Goal: Task Accomplishment & Management: Use online tool/utility

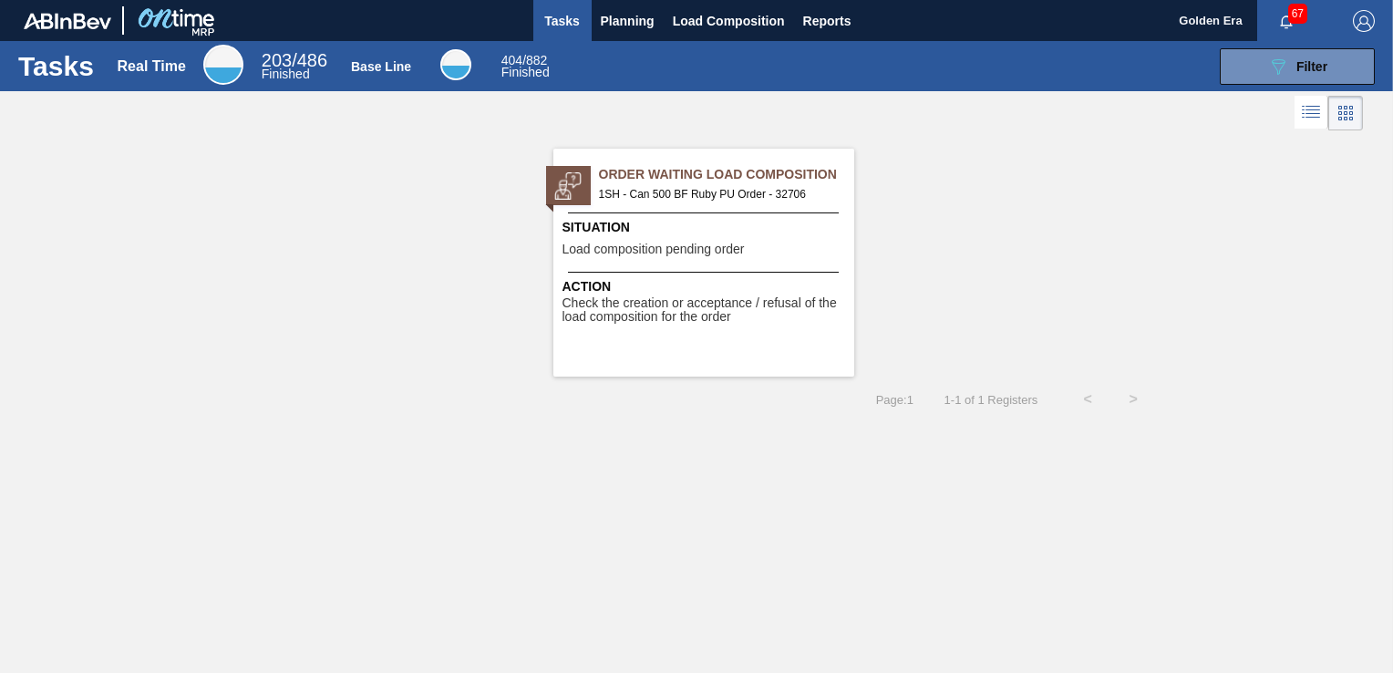
click at [751, 268] on div "Order Waiting Load Composition 1SH - Can 500 BF Ruby PU Order - 32706 Situation…" at bounding box center [703, 263] width 301 height 228
click at [613, 16] on span "Planning" at bounding box center [628, 21] width 54 height 22
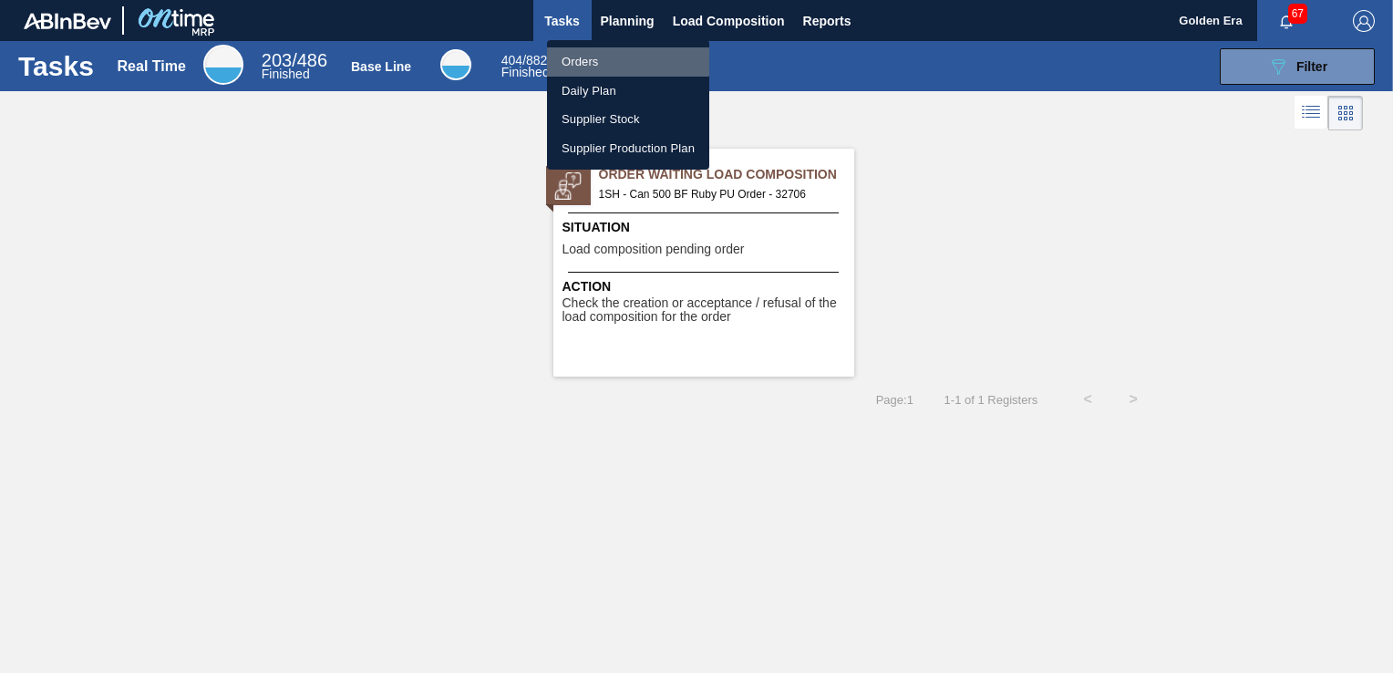
click at [585, 59] on li "Orders" at bounding box center [628, 61] width 162 height 29
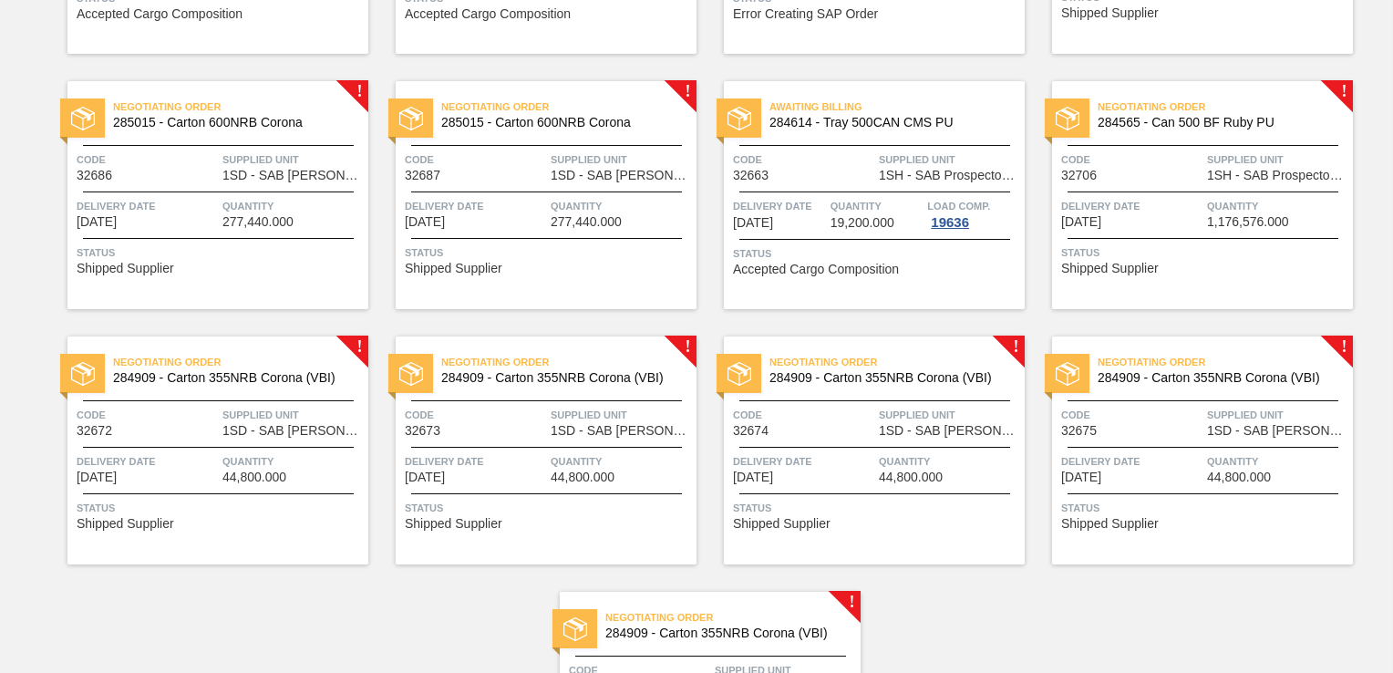
scroll to position [852, 0]
click at [1171, 241] on div "Negotiating Order 284565 - Can 500 BF Ruby PU Code 32706 Supplied Unit 1SH - SA…" at bounding box center [1202, 194] width 301 height 228
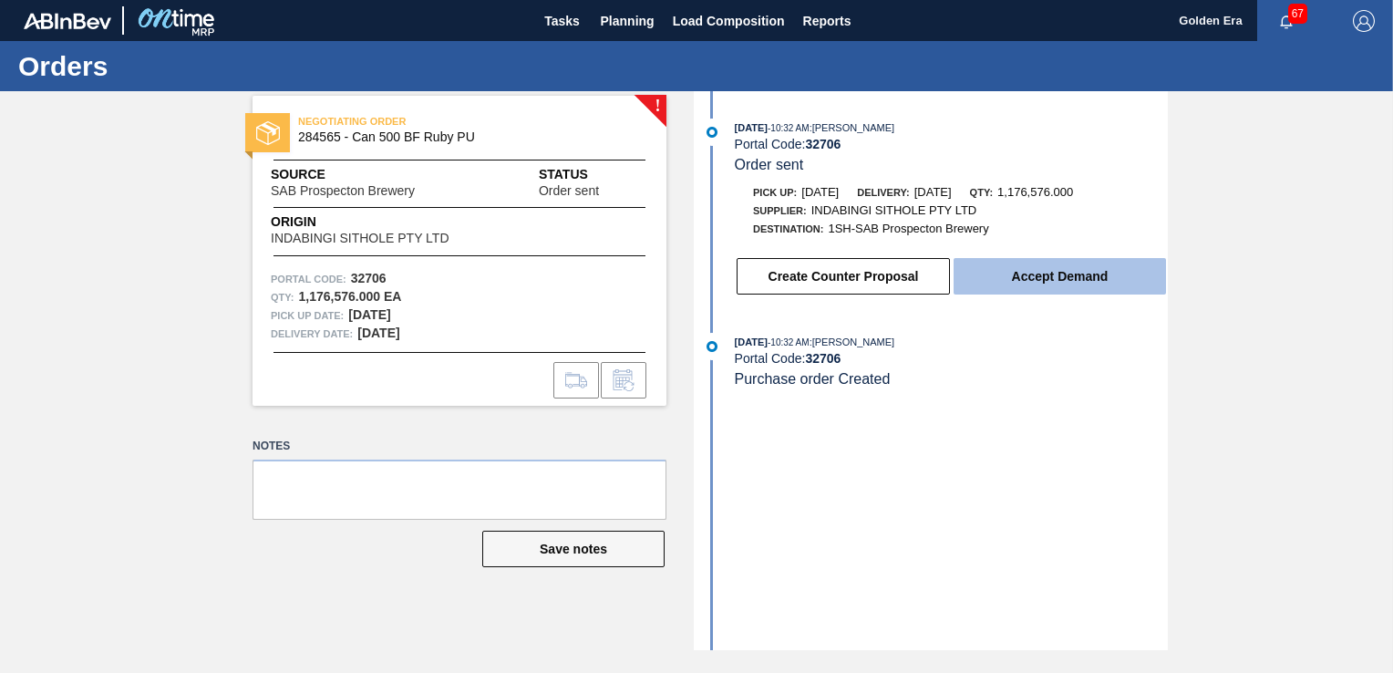
click at [1004, 279] on button "Accept Demand" at bounding box center [1060, 276] width 212 height 36
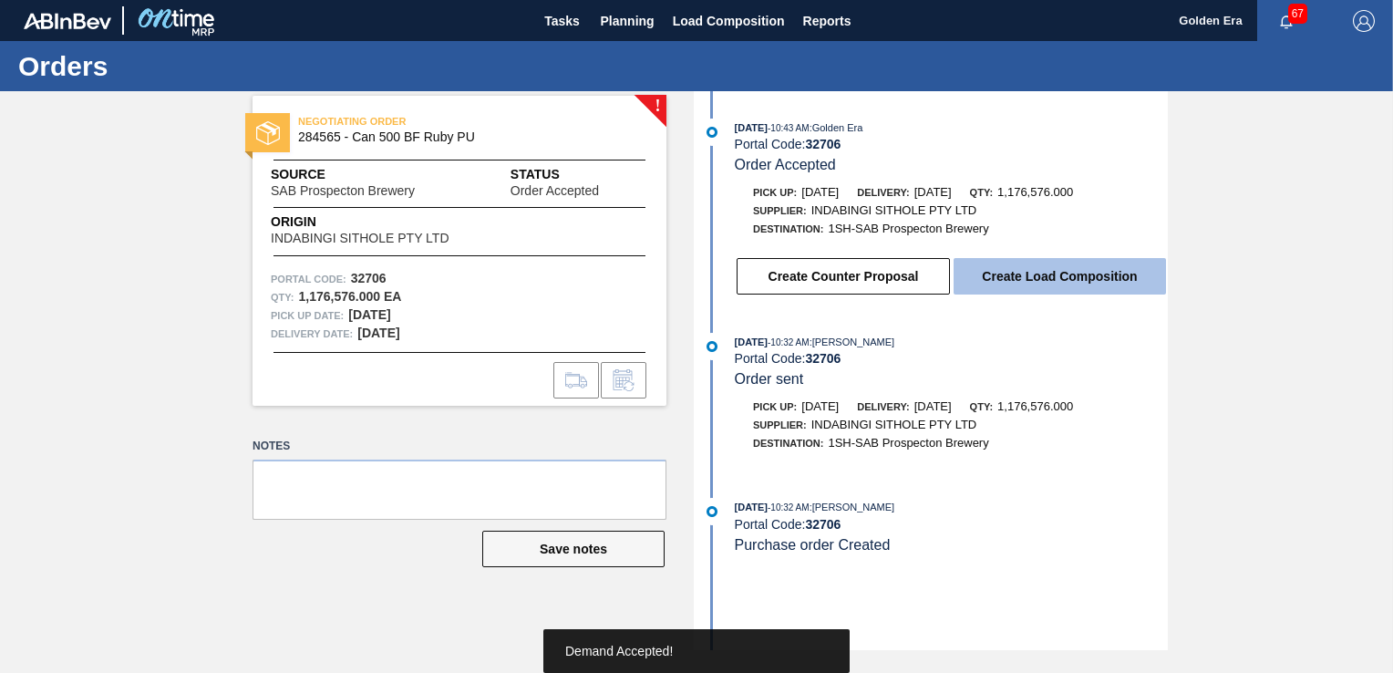
click at [1041, 275] on button "Create Load Composition" at bounding box center [1060, 276] width 212 height 36
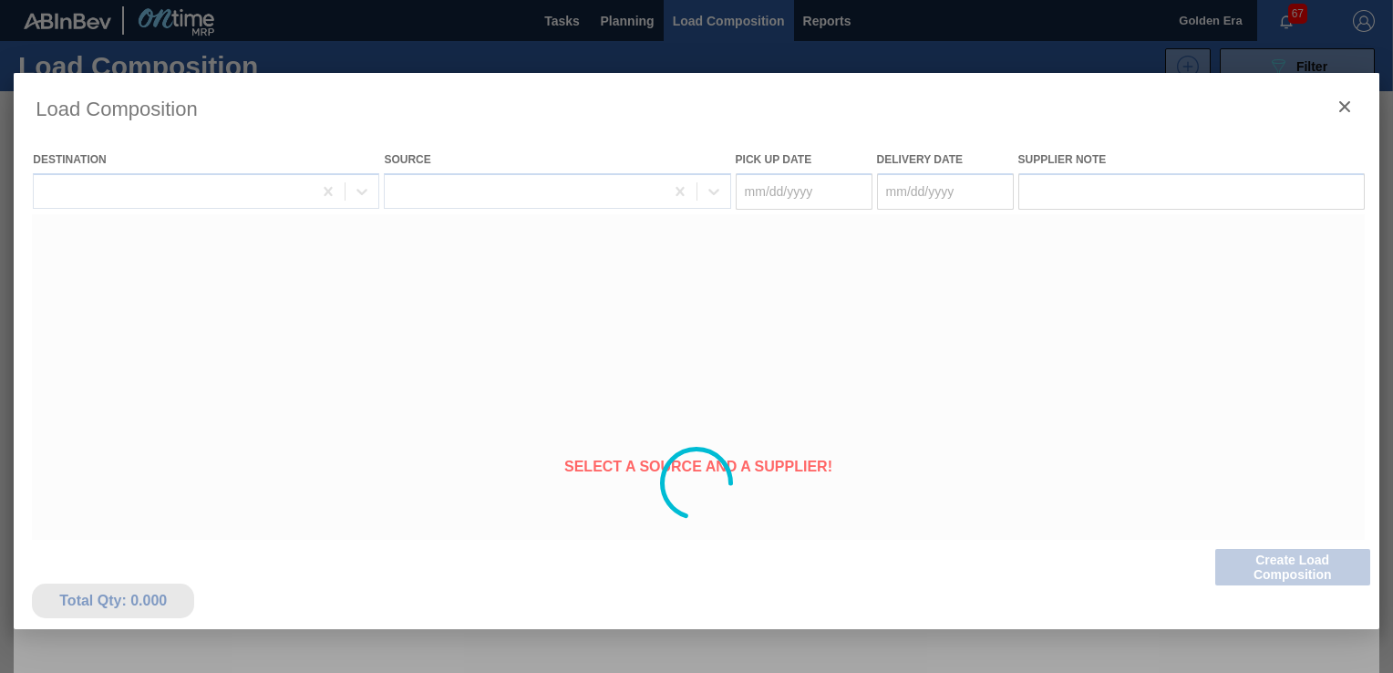
type Date "[DATE]"
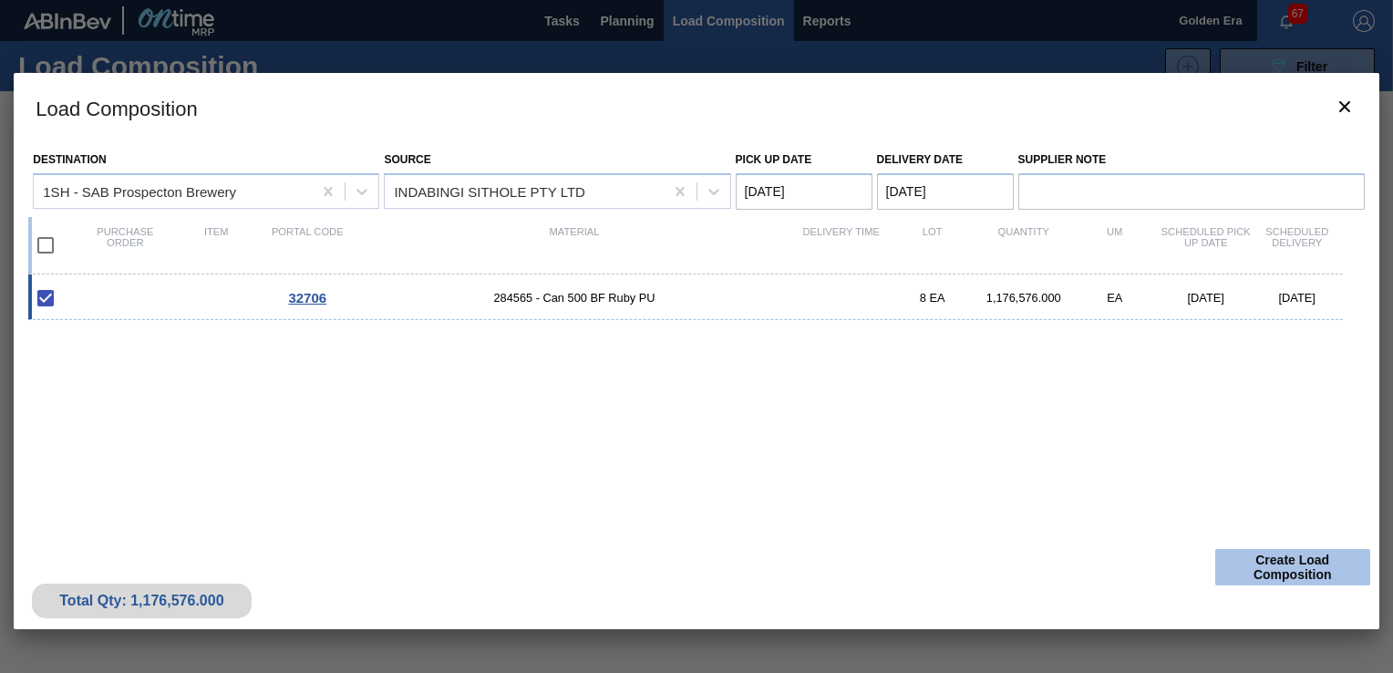
click at [1249, 558] on button "Create Load Composition" at bounding box center [1292, 567] width 155 height 36
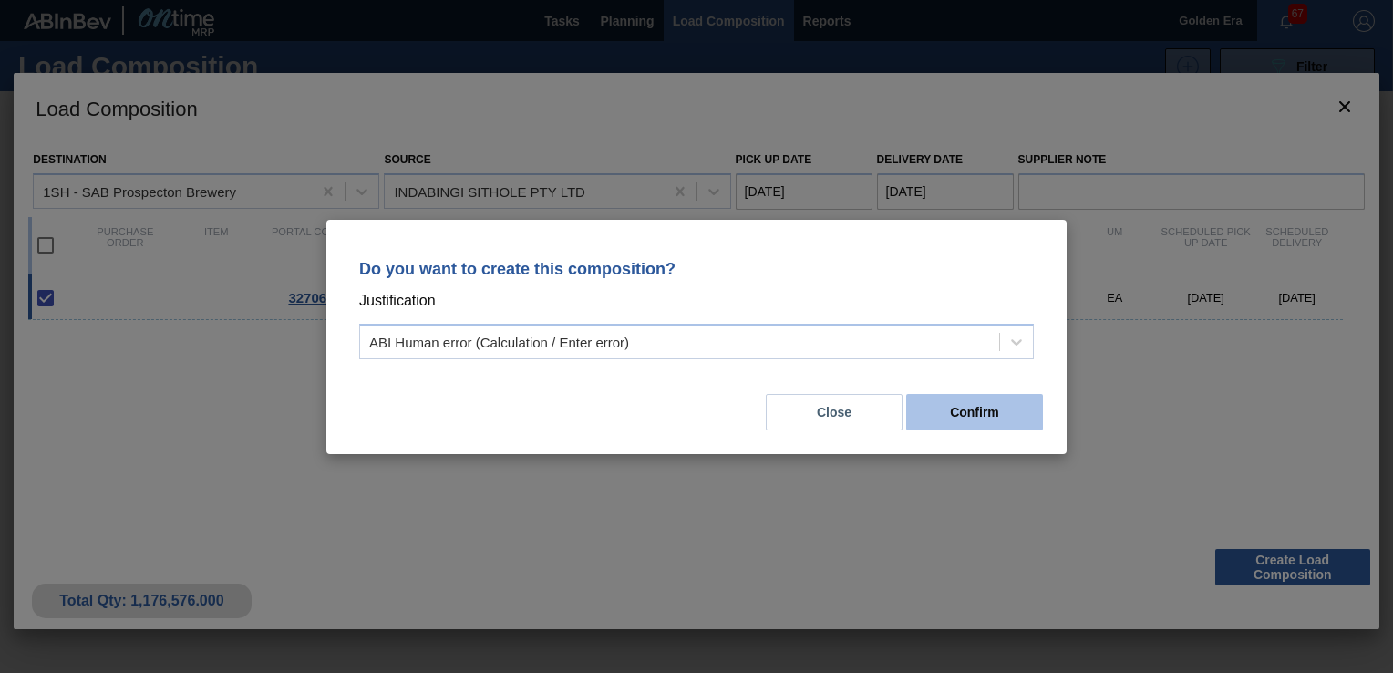
click at [1021, 407] on button "Confirm" at bounding box center [974, 412] width 137 height 36
